Goal: Task Accomplishment & Management: Complete application form

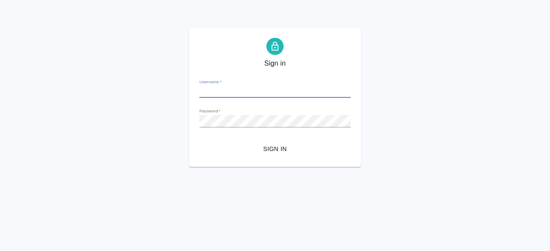
type input "[PERSON_NAME][EMAIL_ADDRESS][DOMAIN_NAME]"
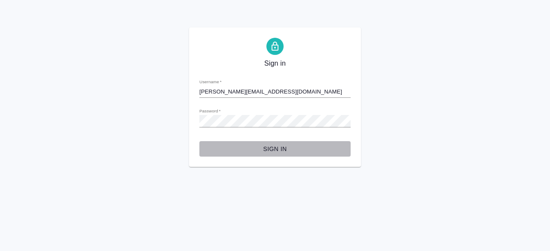
click at [277, 149] on span "Sign in" at bounding box center [274, 149] width 137 height 11
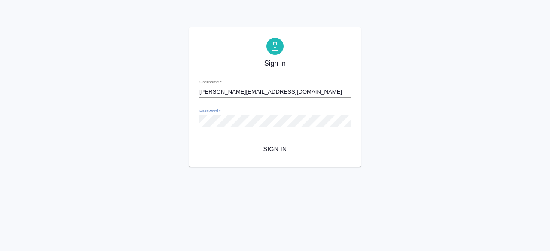
click at [199, 141] on button "Sign in" at bounding box center [274, 149] width 151 height 16
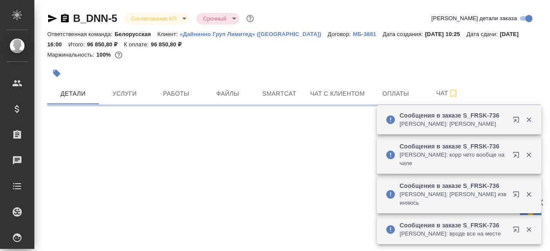
select select "RU"
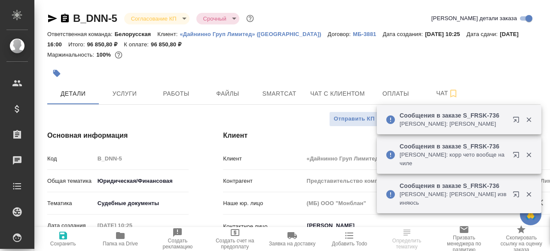
type textarea "x"
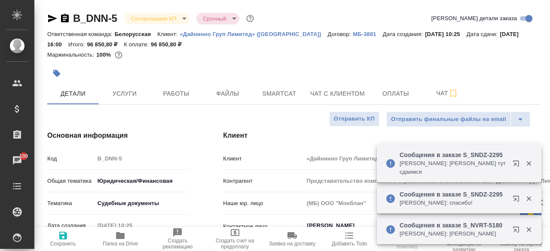
click at [346, 46] on div "Ответственная команда: Белорусская Клиент: «Дайнинно Груп Лимитед» (Мальта) Дог…" at bounding box center [293, 39] width 493 height 21
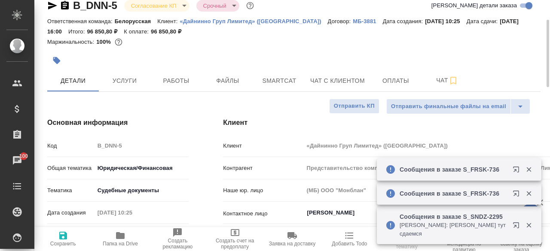
scroll to position [103, 0]
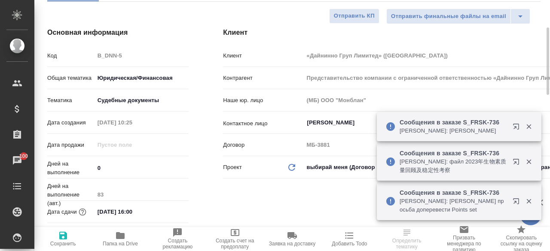
select select "RU"
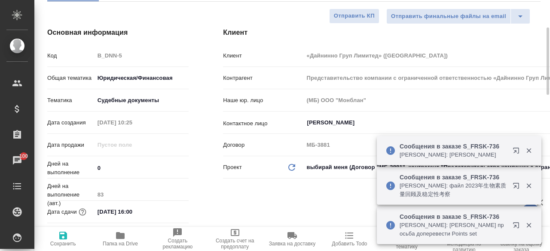
type textarea "x"
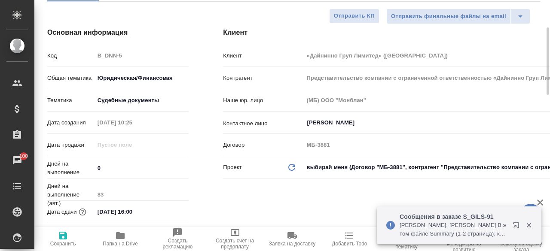
type textarea "x"
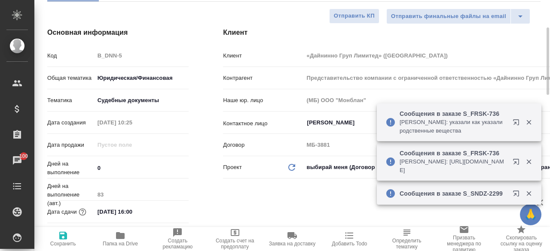
click at [270, 186] on div "Клиент Клиент «Дайнинно Груп Лимитед» (Мальта) Контрагент Представительство ком…" at bounding box center [382, 138] width 352 height 256
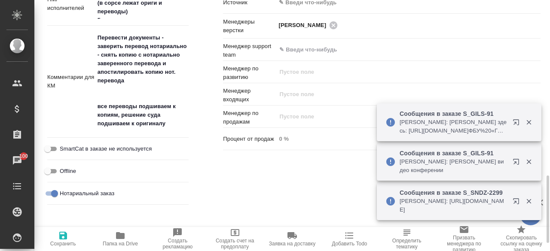
scroll to position [554, 0]
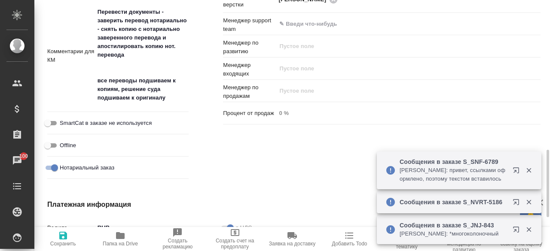
type textarea "x"
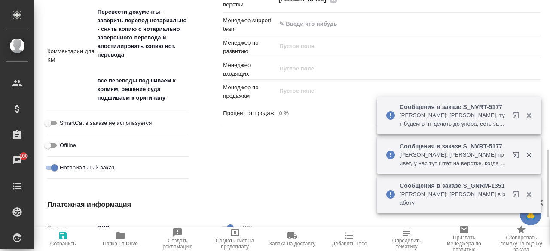
type textarea "x"
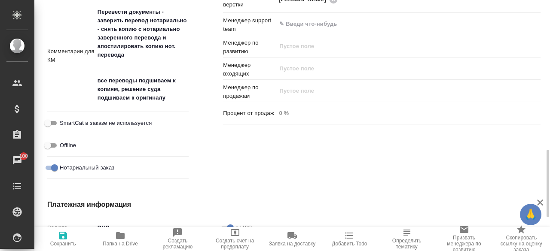
type textarea "x"
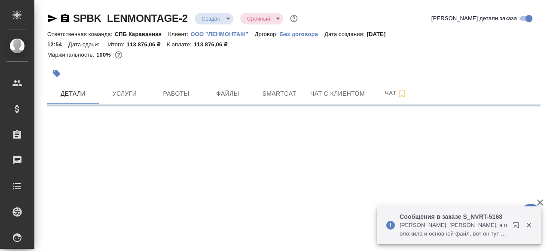
select select "RU"
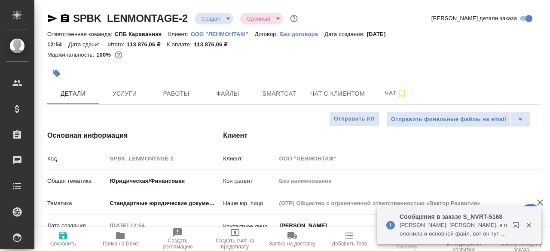
type textarea "x"
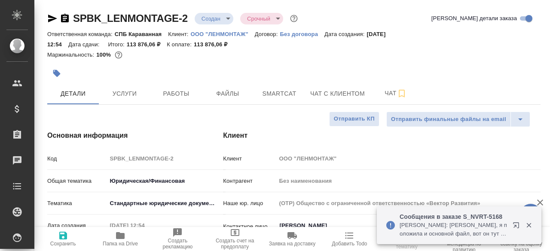
type textarea "x"
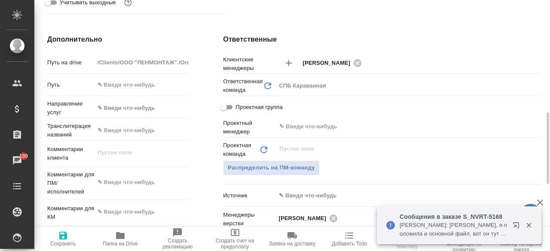
scroll to position [348, 0]
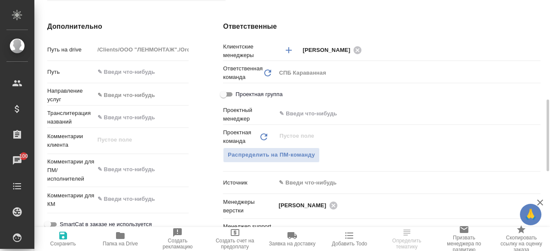
select select "RU"
type textarea "x"
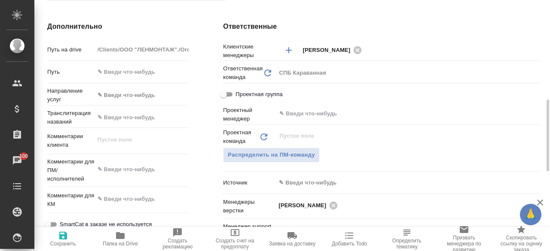
type textarea "x"
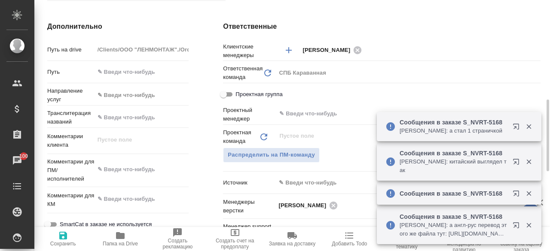
type textarea "x"
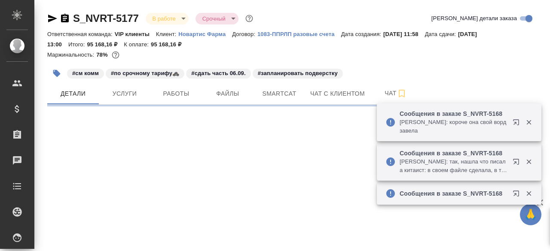
select select "RU"
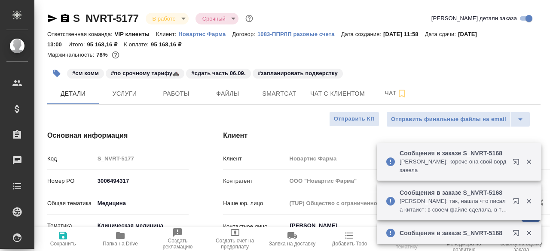
type textarea "x"
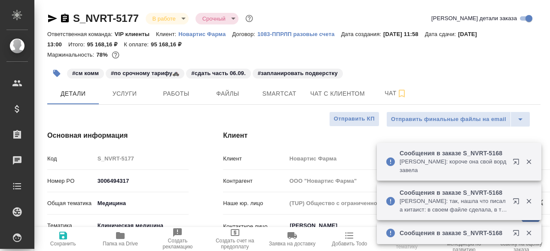
type textarea "x"
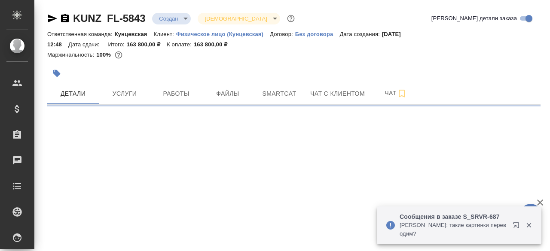
select select "RU"
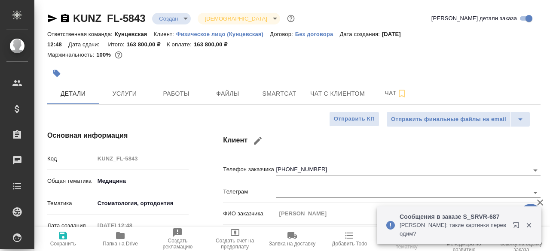
type textarea "x"
click at [307, 60] on div "Маржинальность: 100%" at bounding box center [293, 54] width 493 height 11
click at [397, 56] on div "Маржинальность: 100%" at bounding box center [293, 54] width 493 height 11
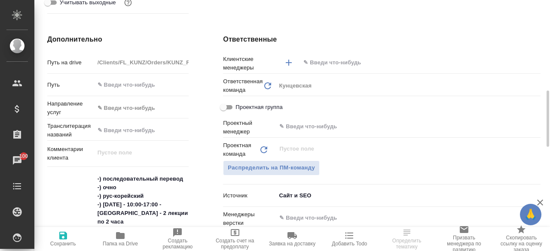
scroll to position [399, 0]
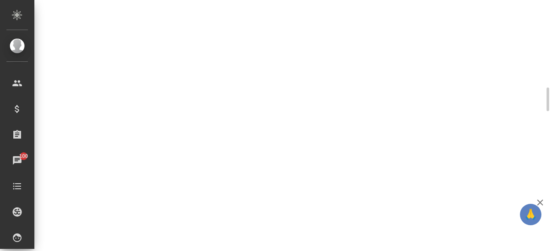
select select "RU"
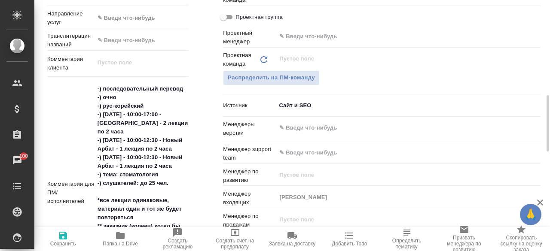
type textarea "x"
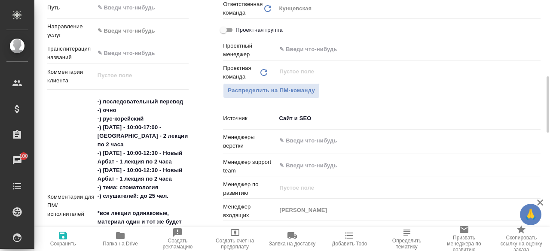
scroll to position [361, 0]
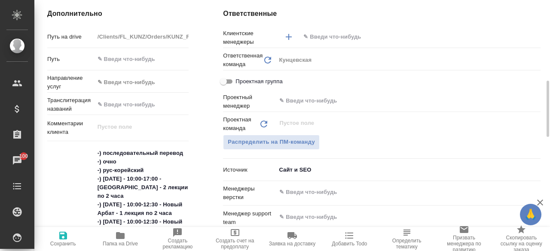
click at [397, 56] on div "Кунцевская" at bounding box center [408, 60] width 264 height 15
type textarea "x"
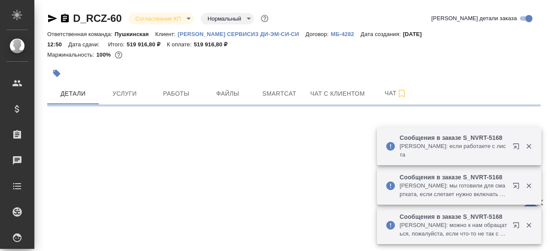
select select "RU"
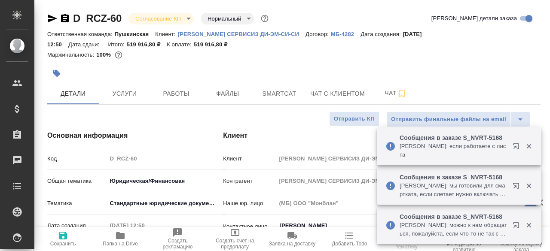
type textarea "x"
click at [282, 63] on div at bounding box center [293, 63] width 493 height 2
type textarea "x"
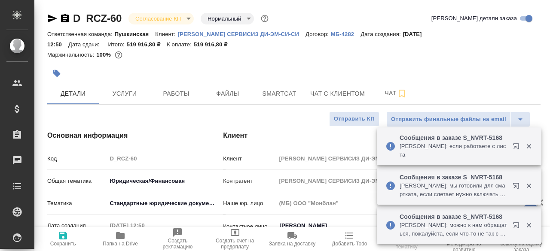
type textarea "x"
select select "RU"
type textarea "x"
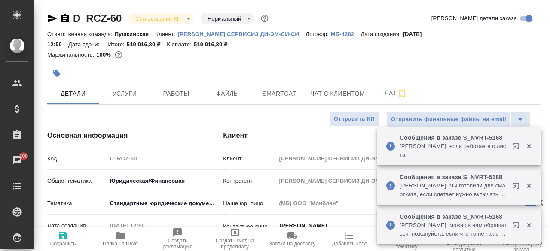
type textarea "x"
click at [250, 79] on div at bounding box center [211, 73] width 328 height 19
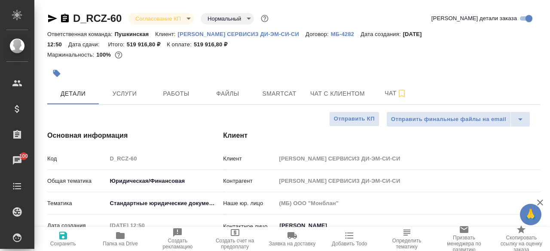
type textarea "x"
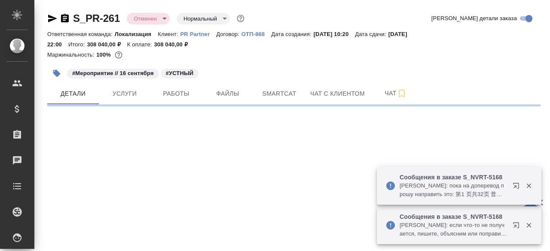
select select "RU"
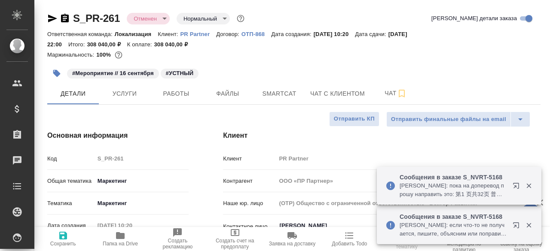
type textarea "x"
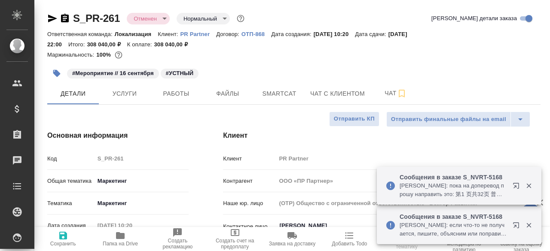
type textarea "x"
click at [346, 55] on div "Маржинальность: 100%" at bounding box center [293, 54] width 493 height 11
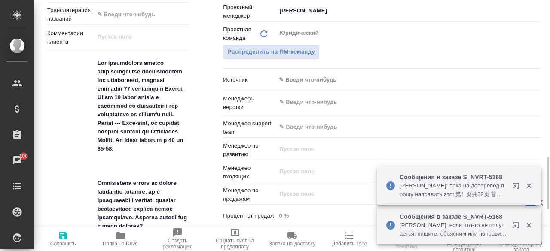
scroll to position [502, 0]
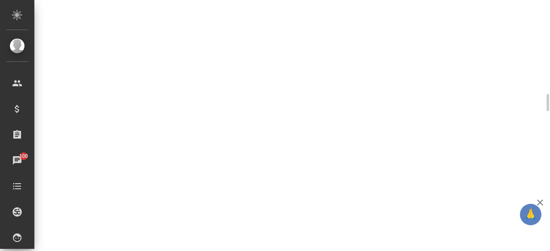
select select "RU"
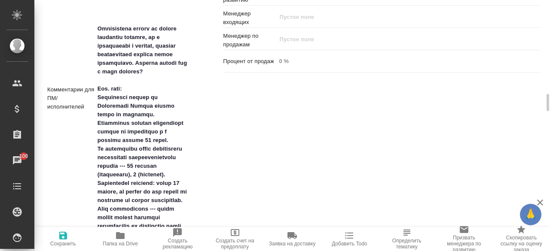
type textarea "x"
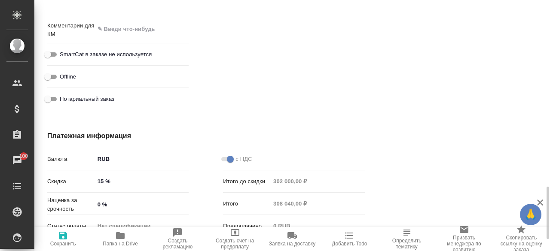
scroll to position [945, 0]
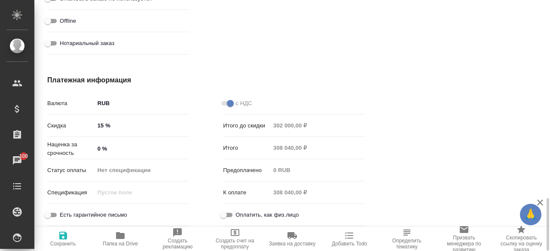
type textarea "x"
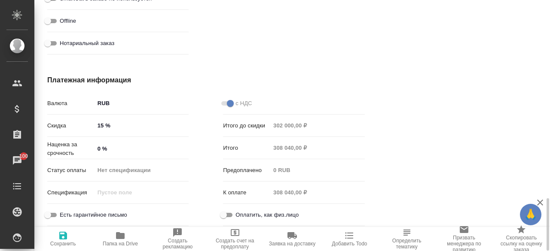
type textarea "x"
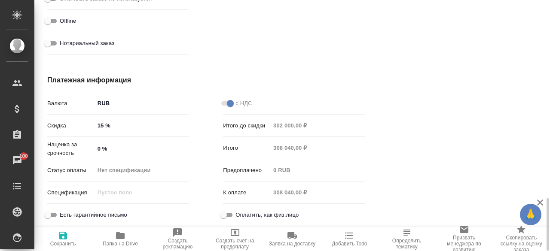
type textarea "x"
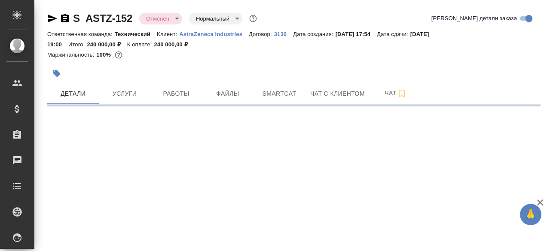
select select "RU"
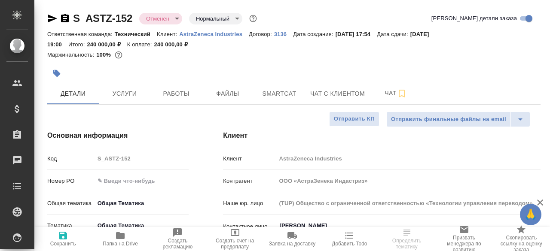
type textarea "x"
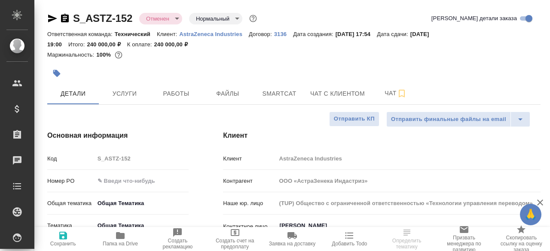
type textarea "x"
